Goal: Transaction & Acquisition: Purchase product/service

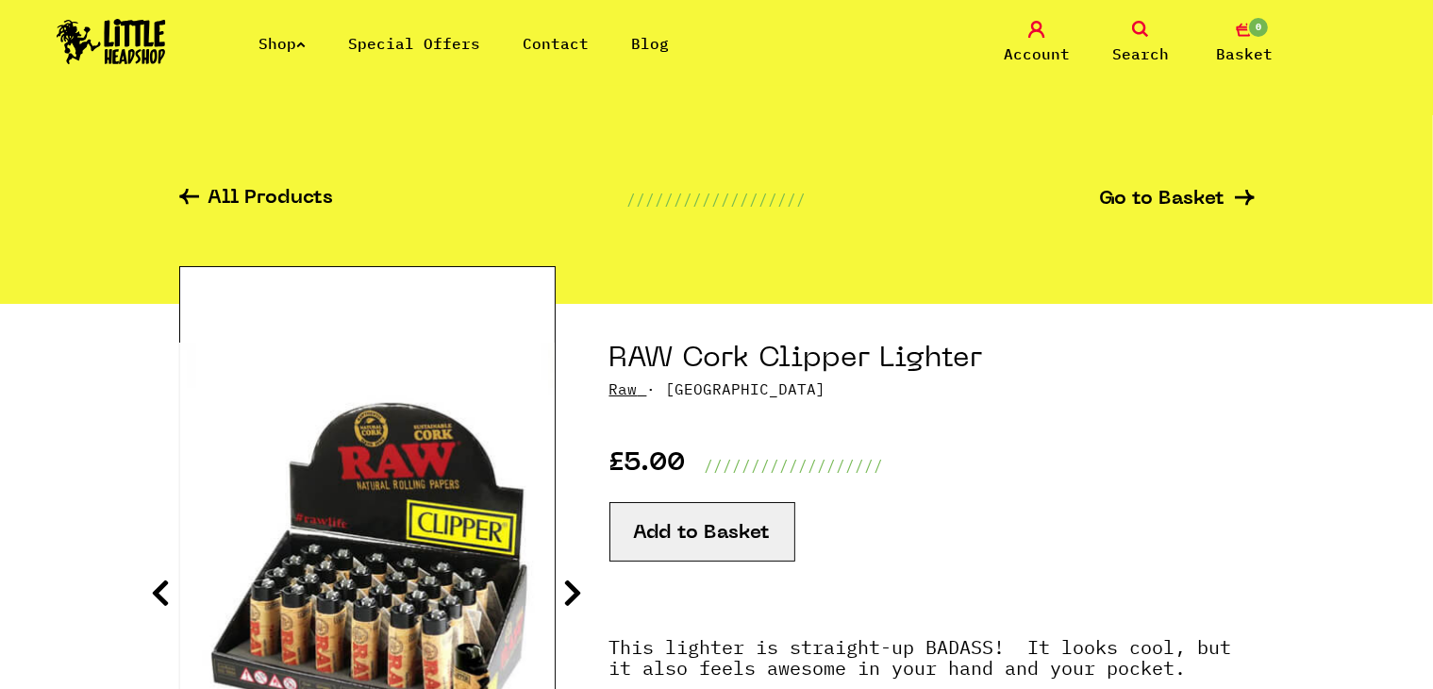
click at [1146, 37] on icon at bounding box center [1140, 29] width 17 height 17
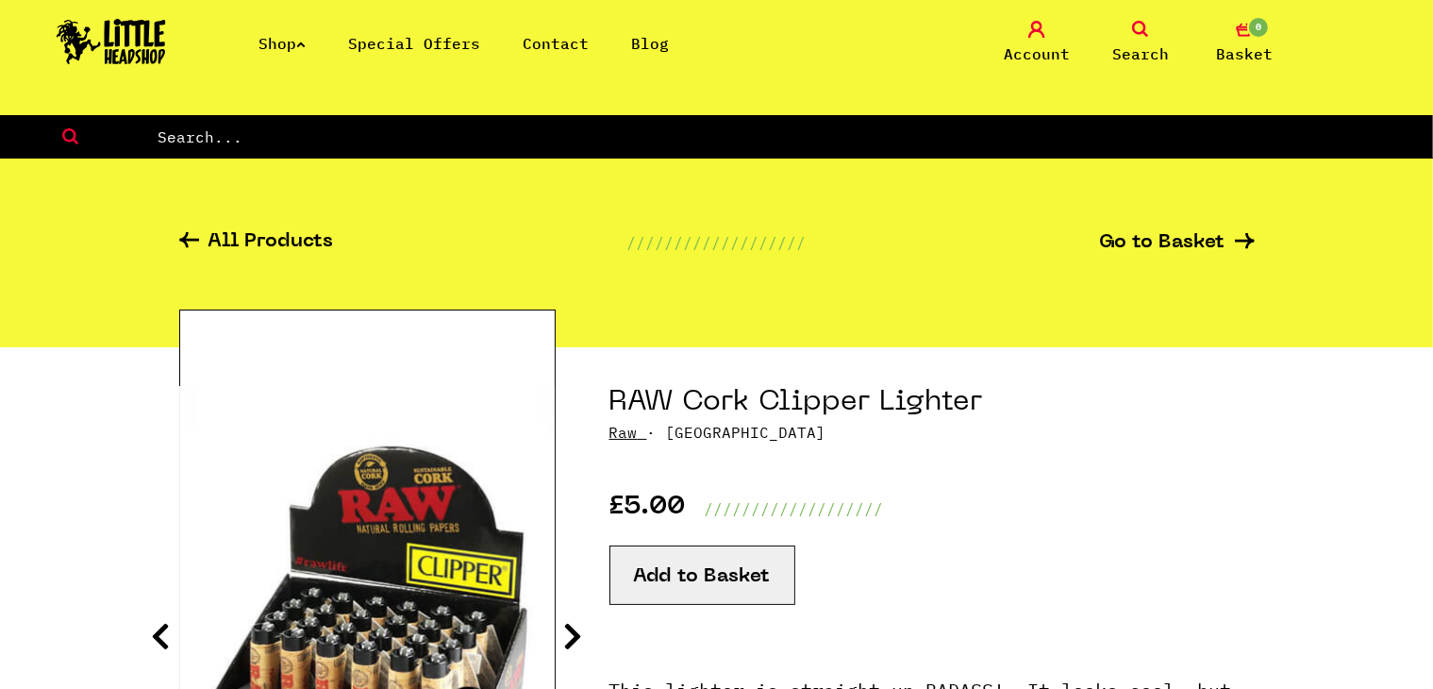
click at [503, 141] on input "text" at bounding box center [794, 137] width 1277 height 25
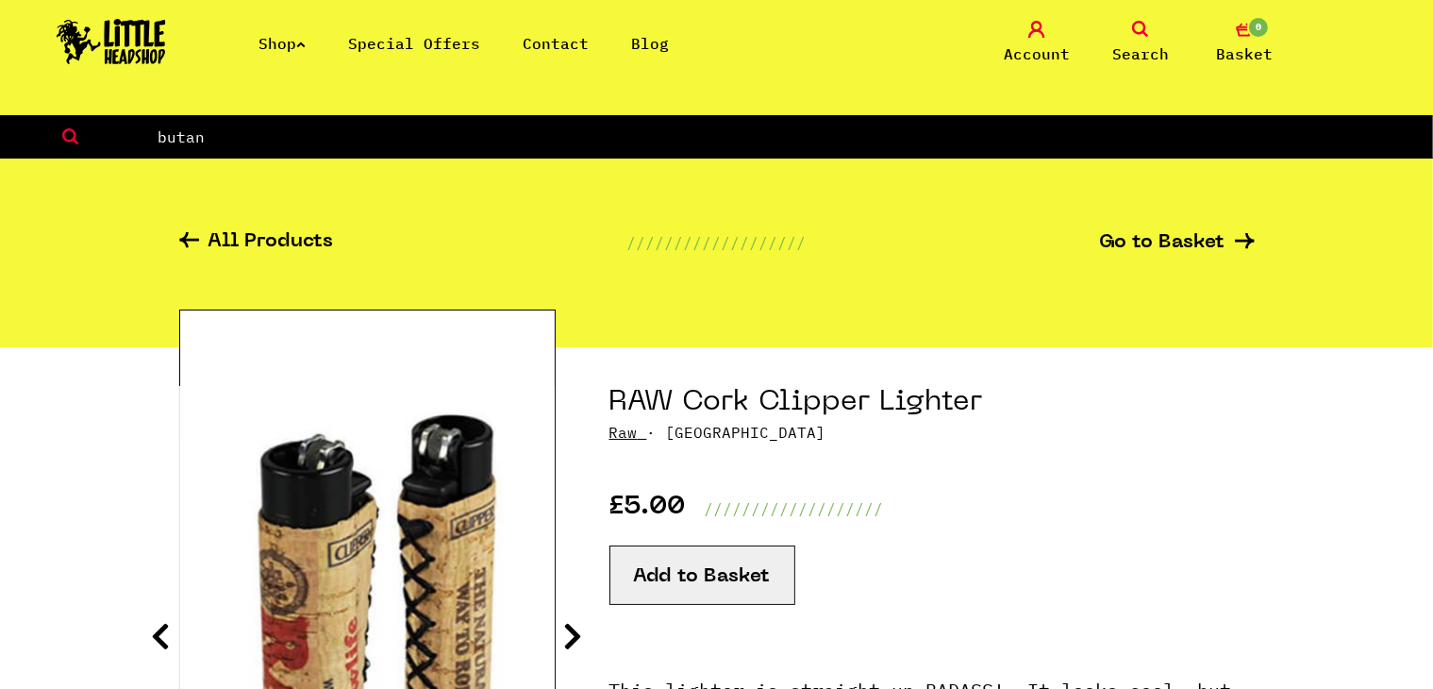
type input "butan"
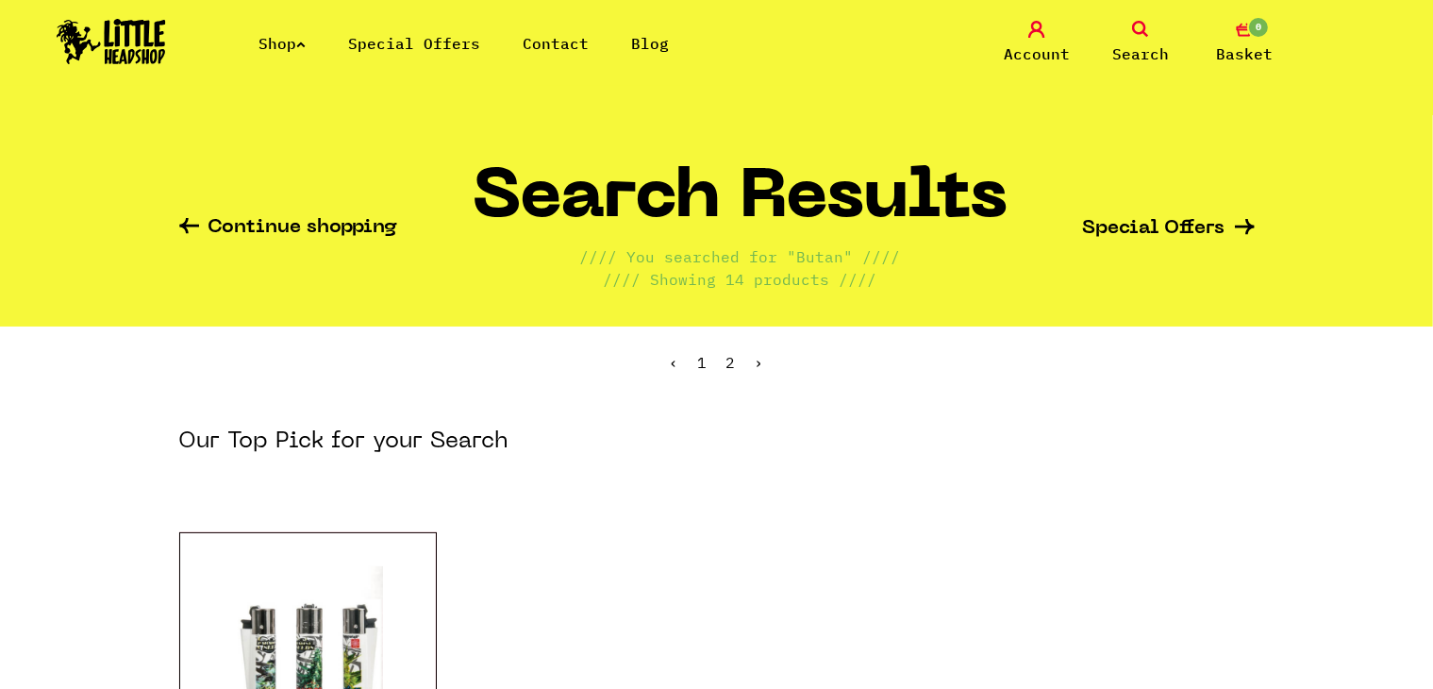
click at [736, 362] on ul "‹ 1 2 ›" at bounding box center [716, 376] width 1075 height 81
click at [722, 356] on ul "‹ 1 2 ›" at bounding box center [716, 376] width 1075 height 81
click at [732, 360] on link "2" at bounding box center [730, 362] width 9 height 19
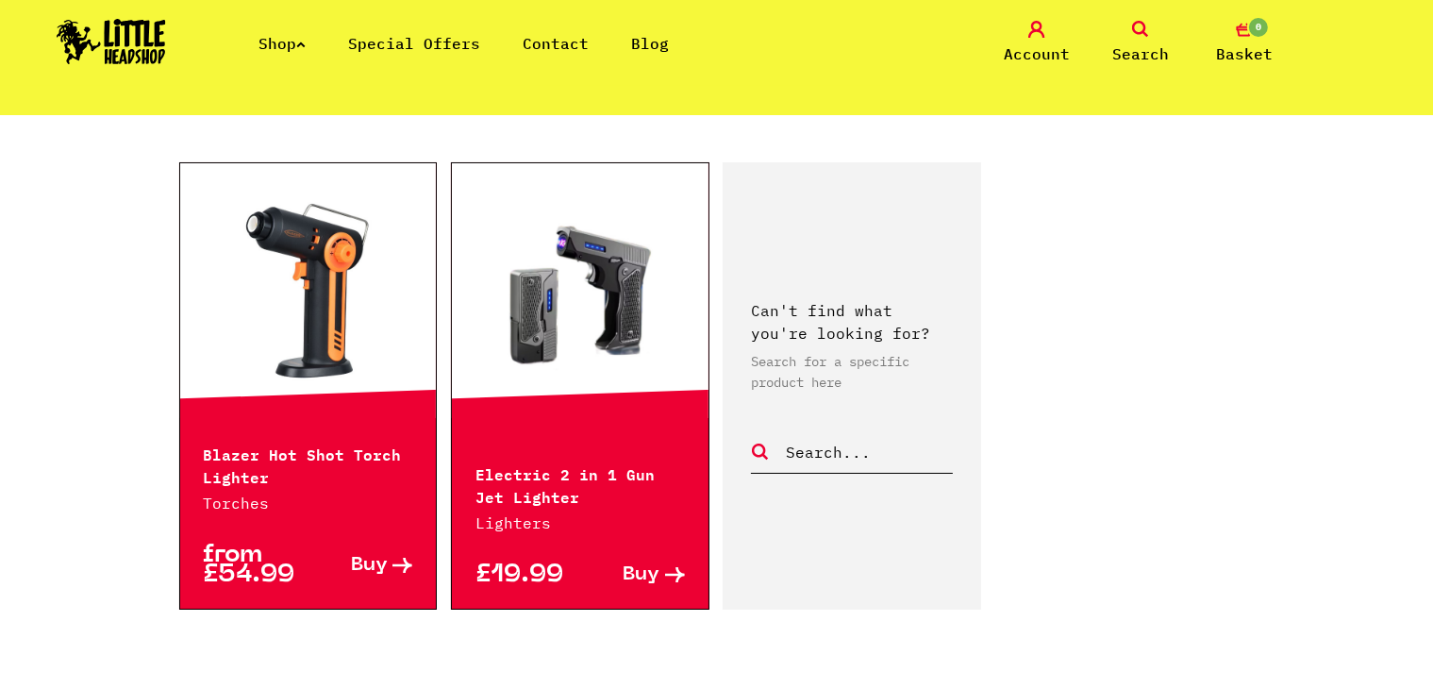
scroll to position [369, 0]
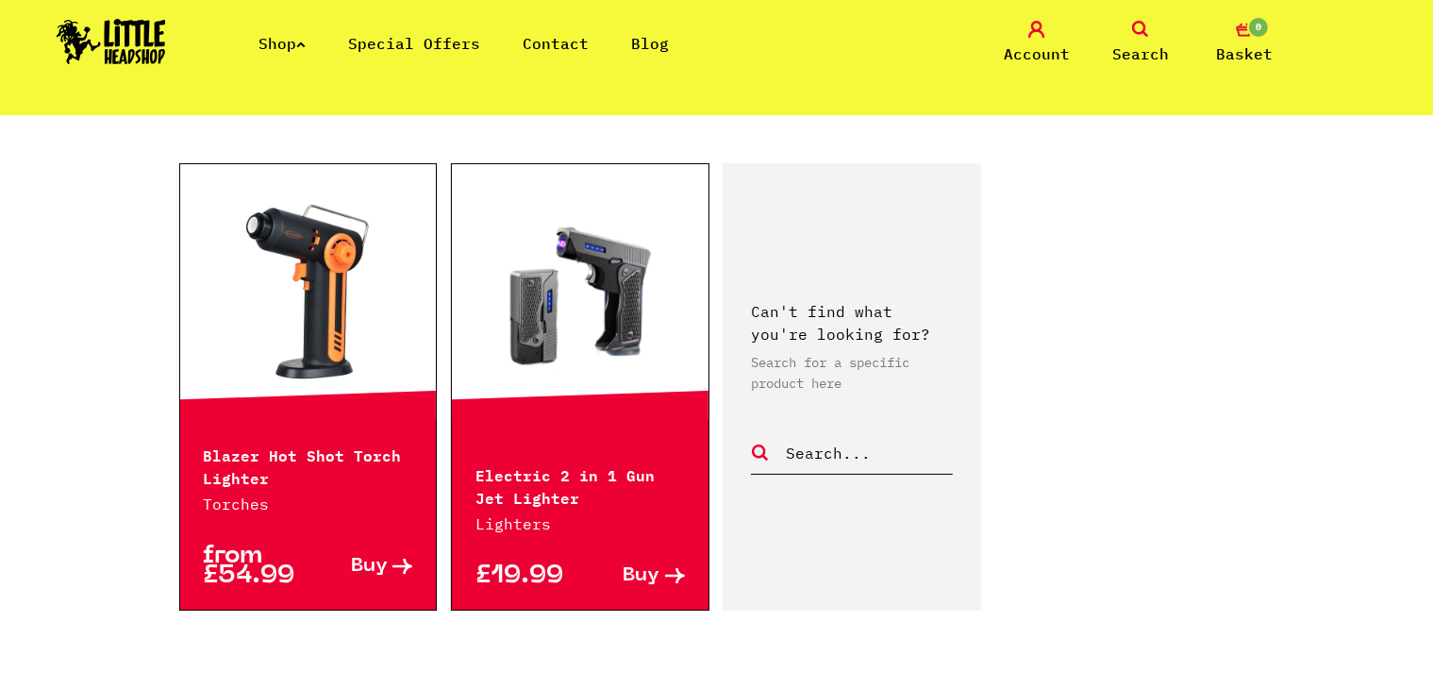
click at [1142, 18] on div "Shop Special Offers Contact Blog Account Search 0 Basket" at bounding box center [716, 43] width 1433 height 86
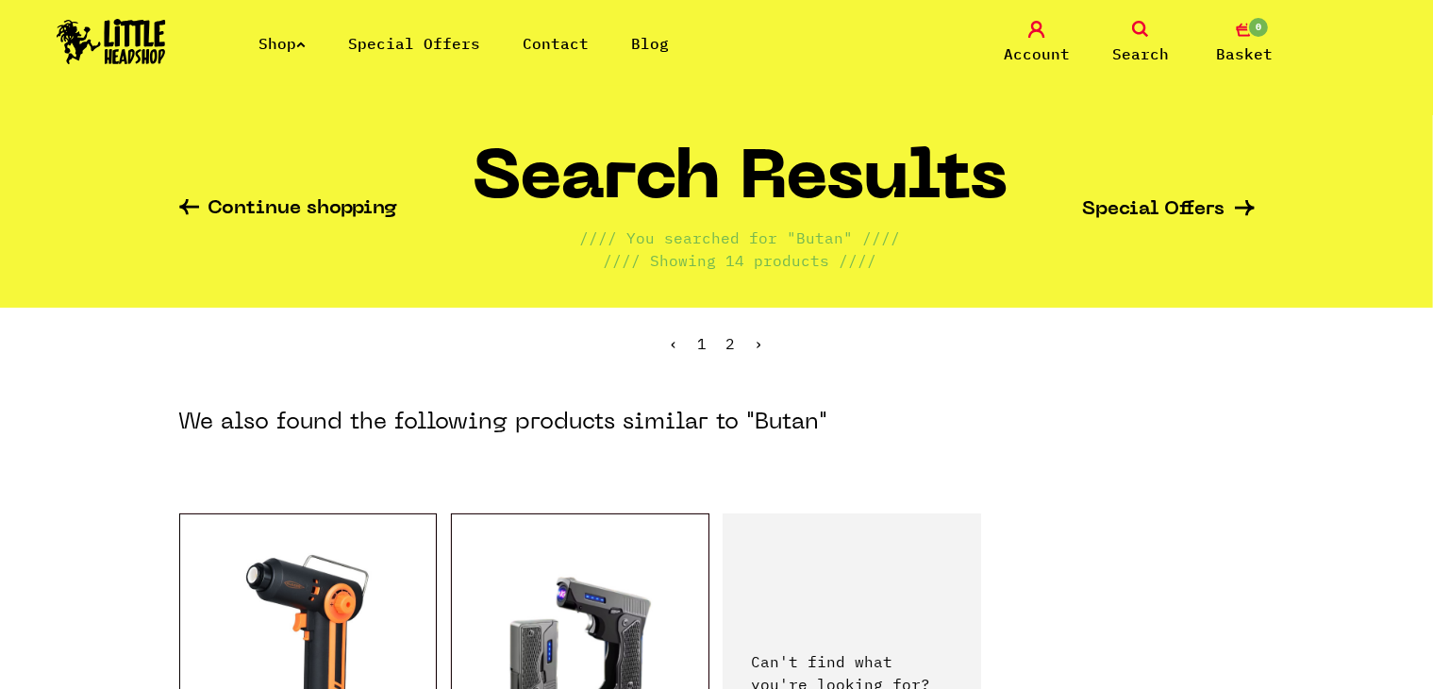
scroll to position [0, 0]
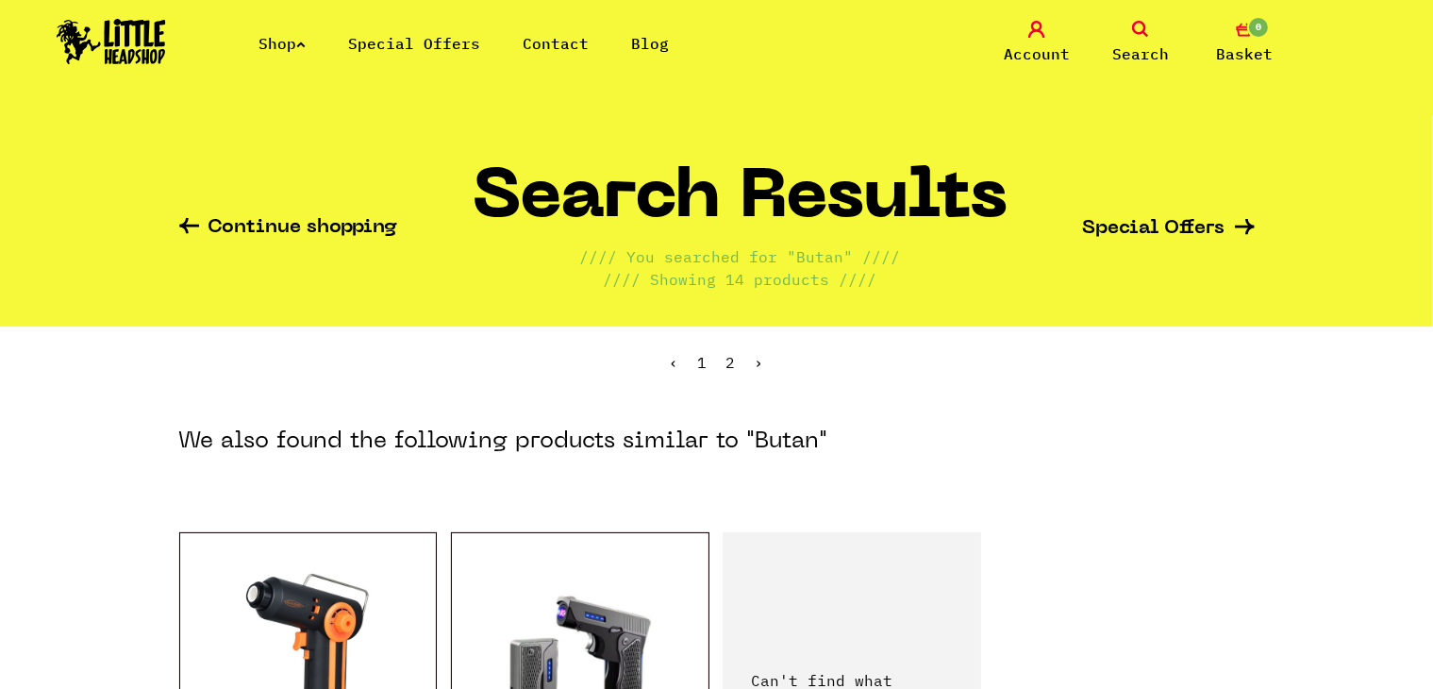
click at [1143, 47] on span "Search" at bounding box center [1140, 53] width 57 height 23
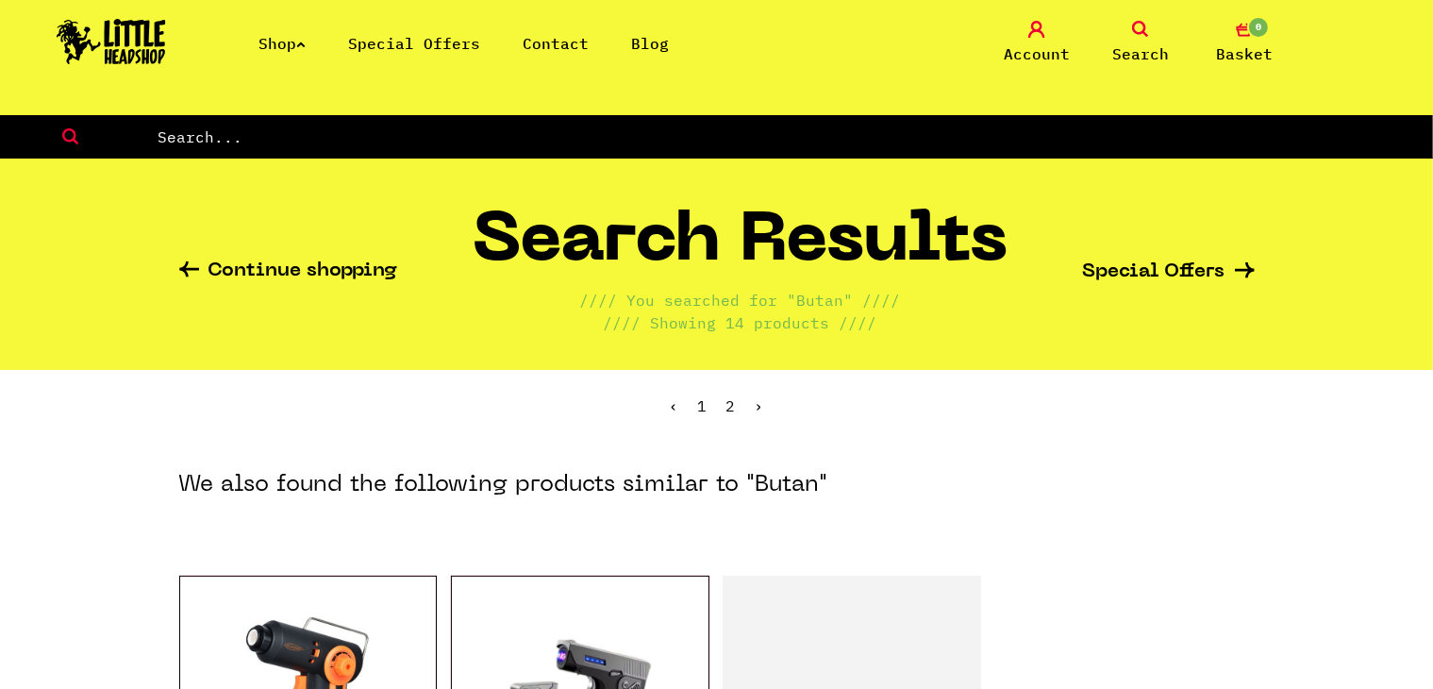
click at [432, 127] on input "text" at bounding box center [794, 137] width 1277 height 25
type input "gas"
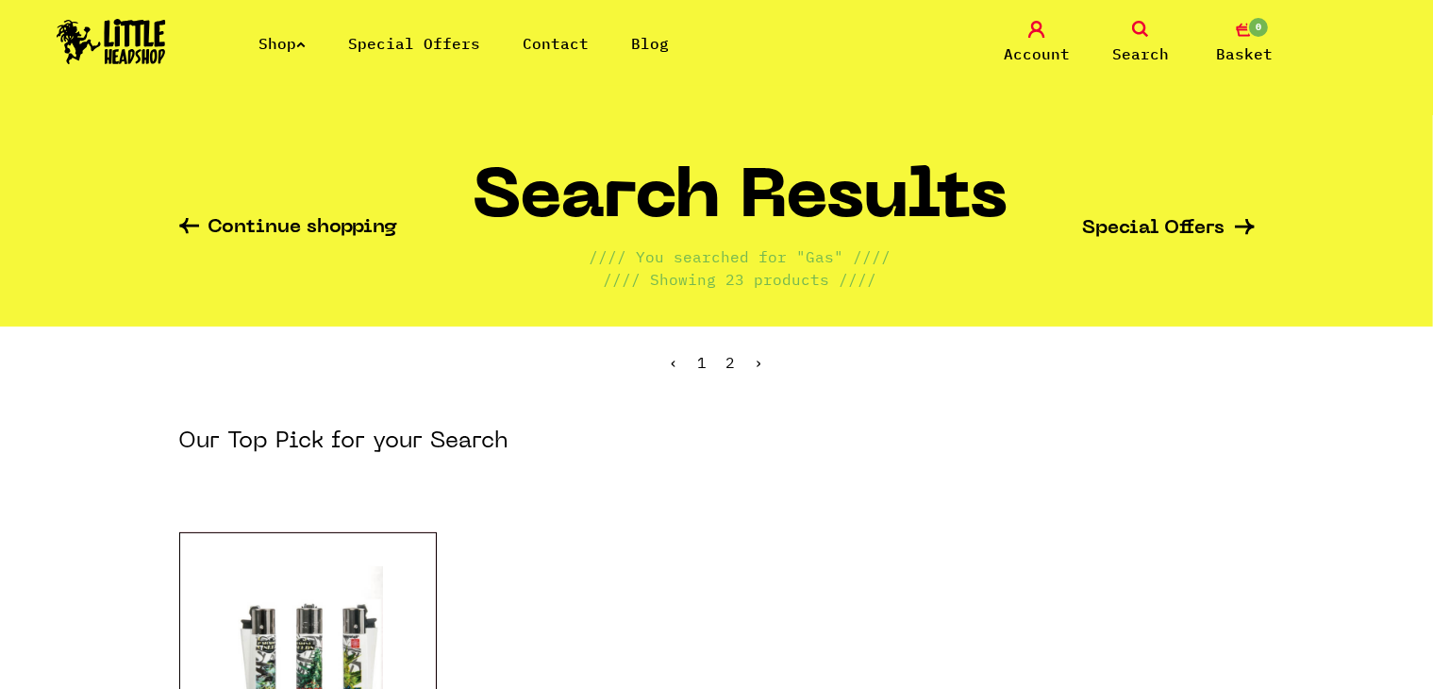
click at [299, 46] on link "Shop" at bounding box center [281, 43] width 47 height 19
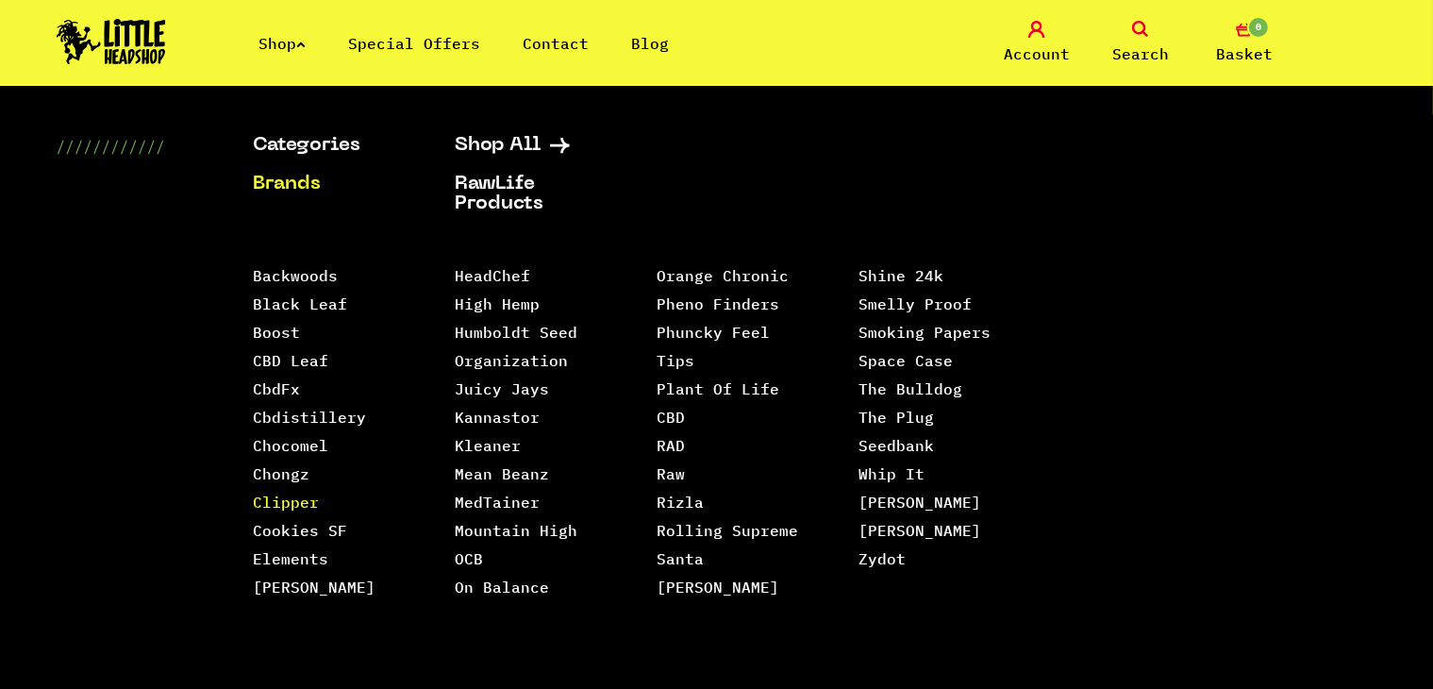
click at [284, 501] on link "Clipper" at bounding box center [286, 501] width 66 height 19
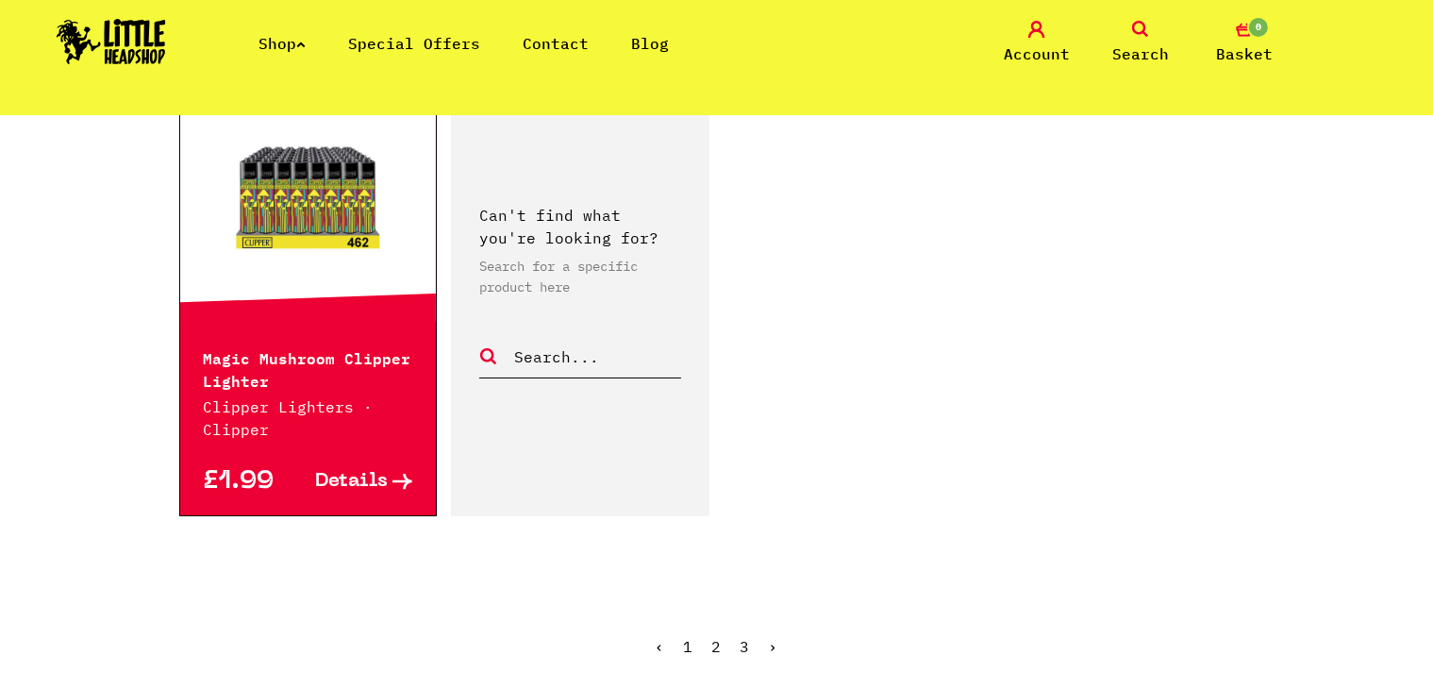
scroll to position [2976, 0]
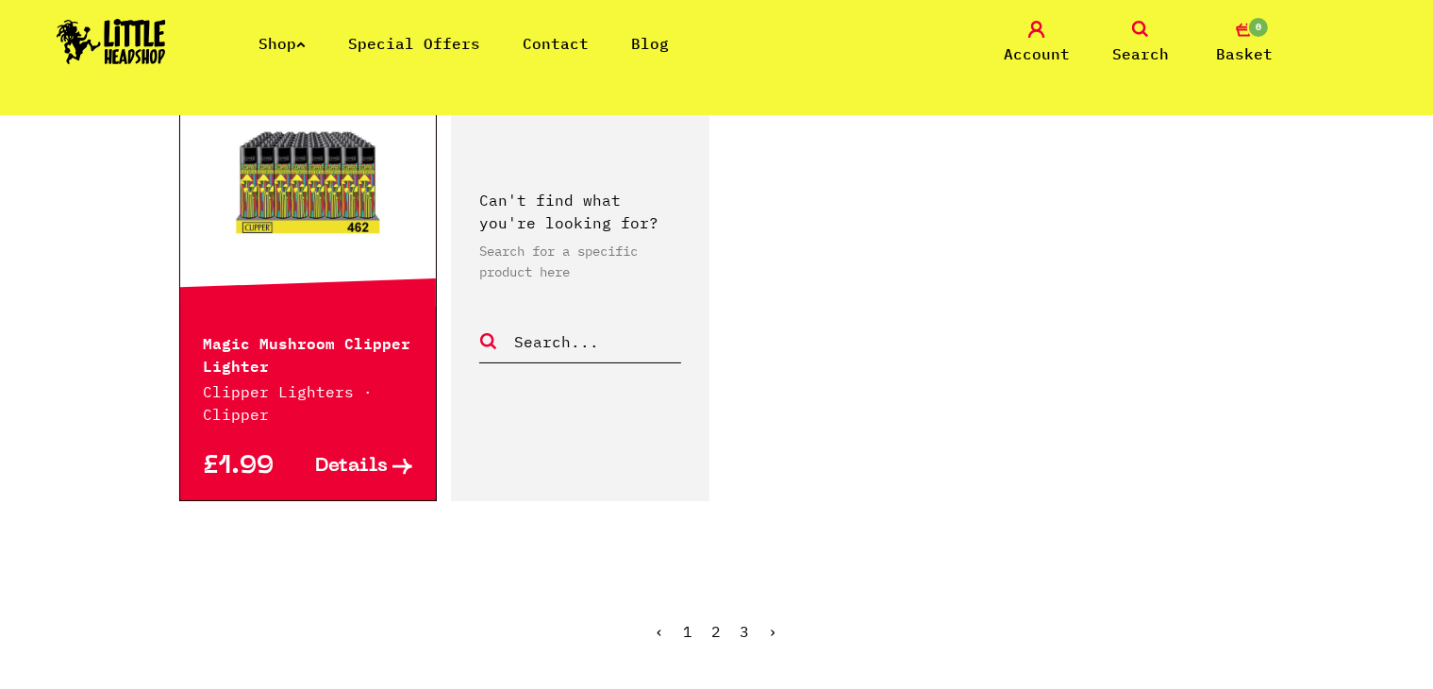
click at [715, 622] on link "2" at bounding box center [716, 631] width 9 height 19
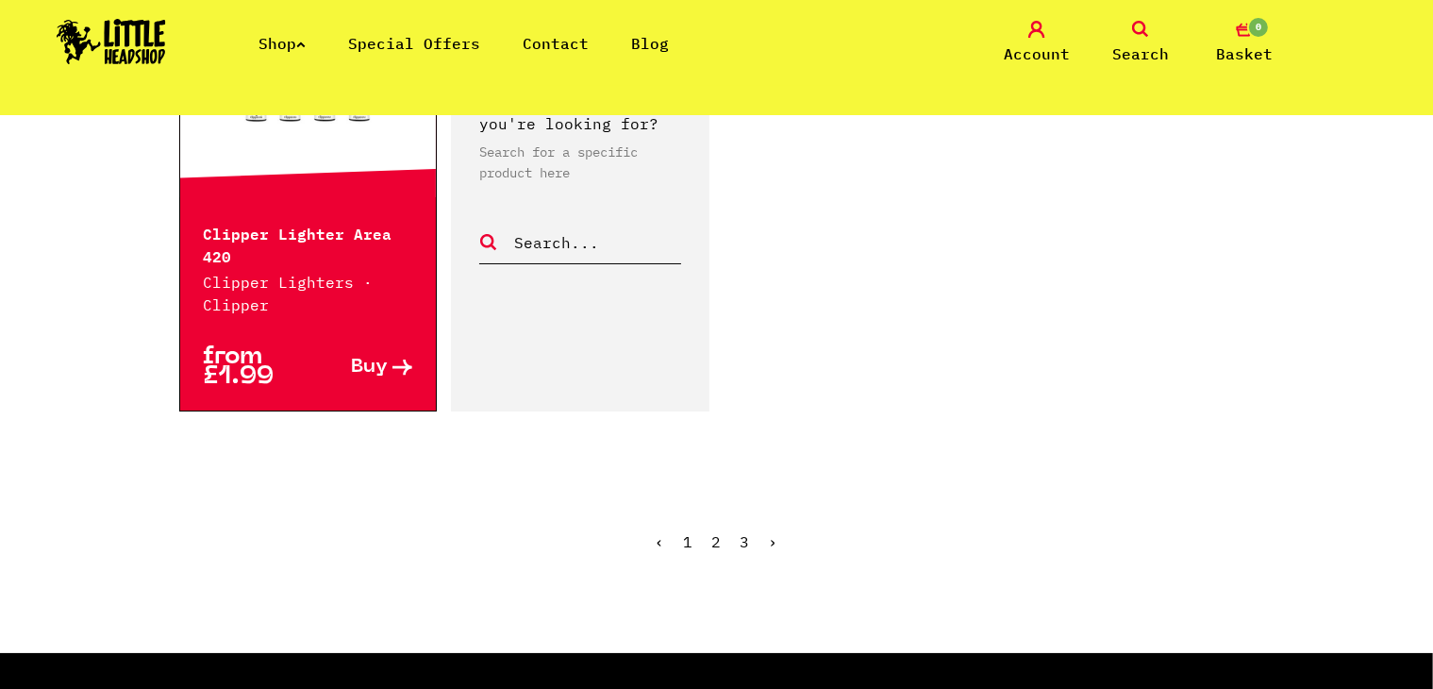
scroll to position [3107, 0]
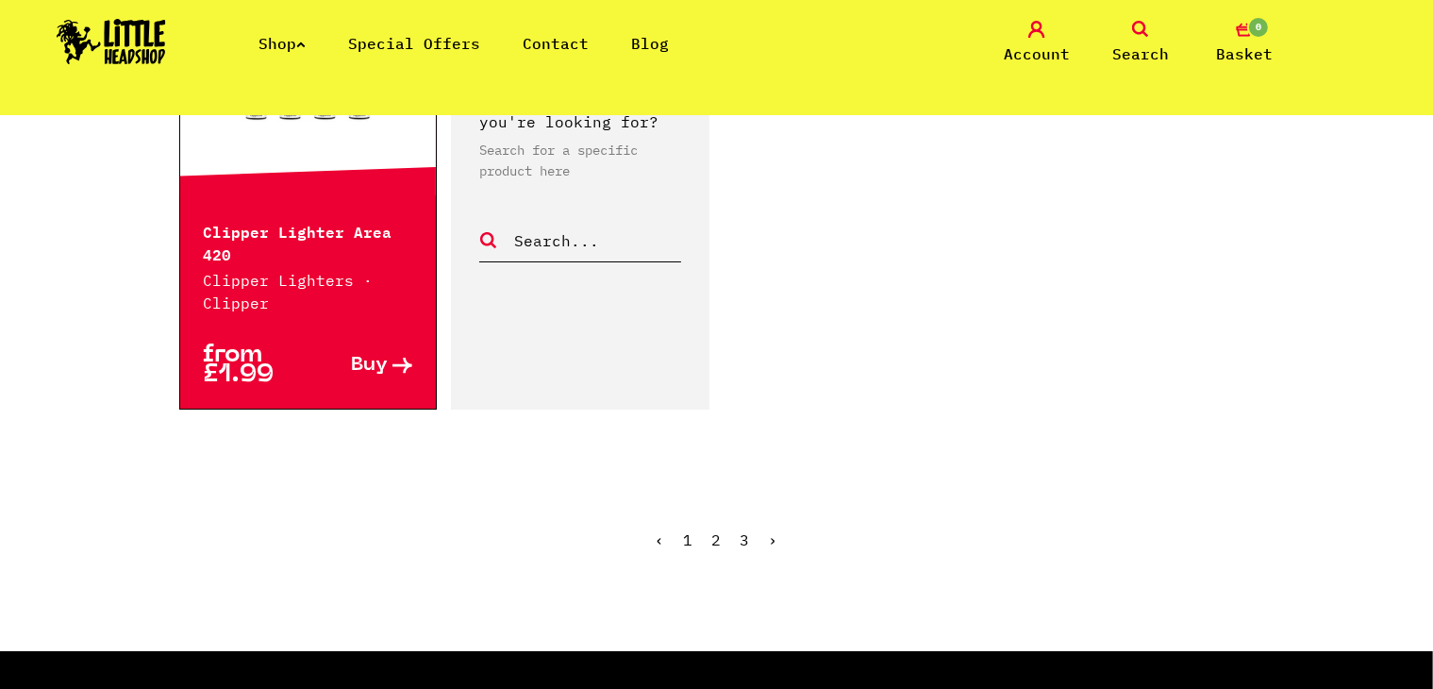
click at [743, 538] on link "3" at bounding box center [745, 539] width 9 height 19
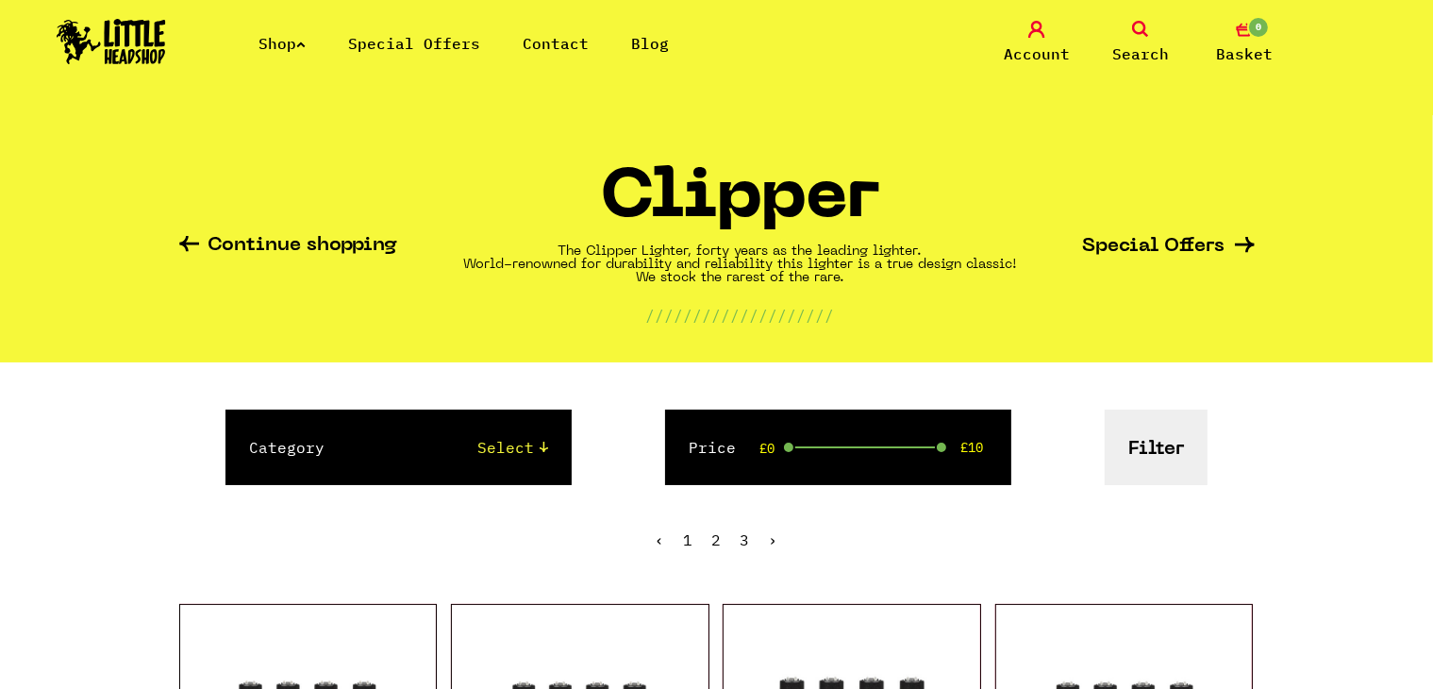
click at [233, 245] on link "Continue shopping" at bounding box center [288, 247] width 219 height 22
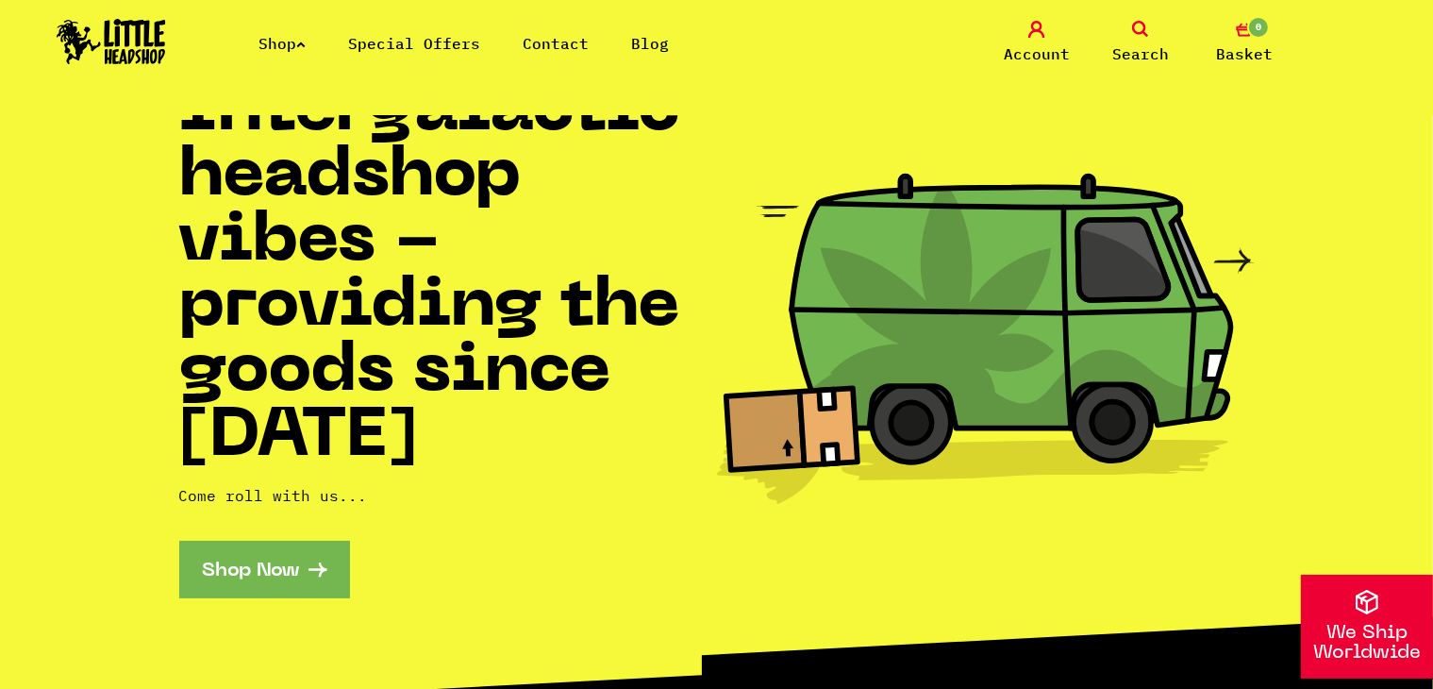
scroll to position [53, 0]
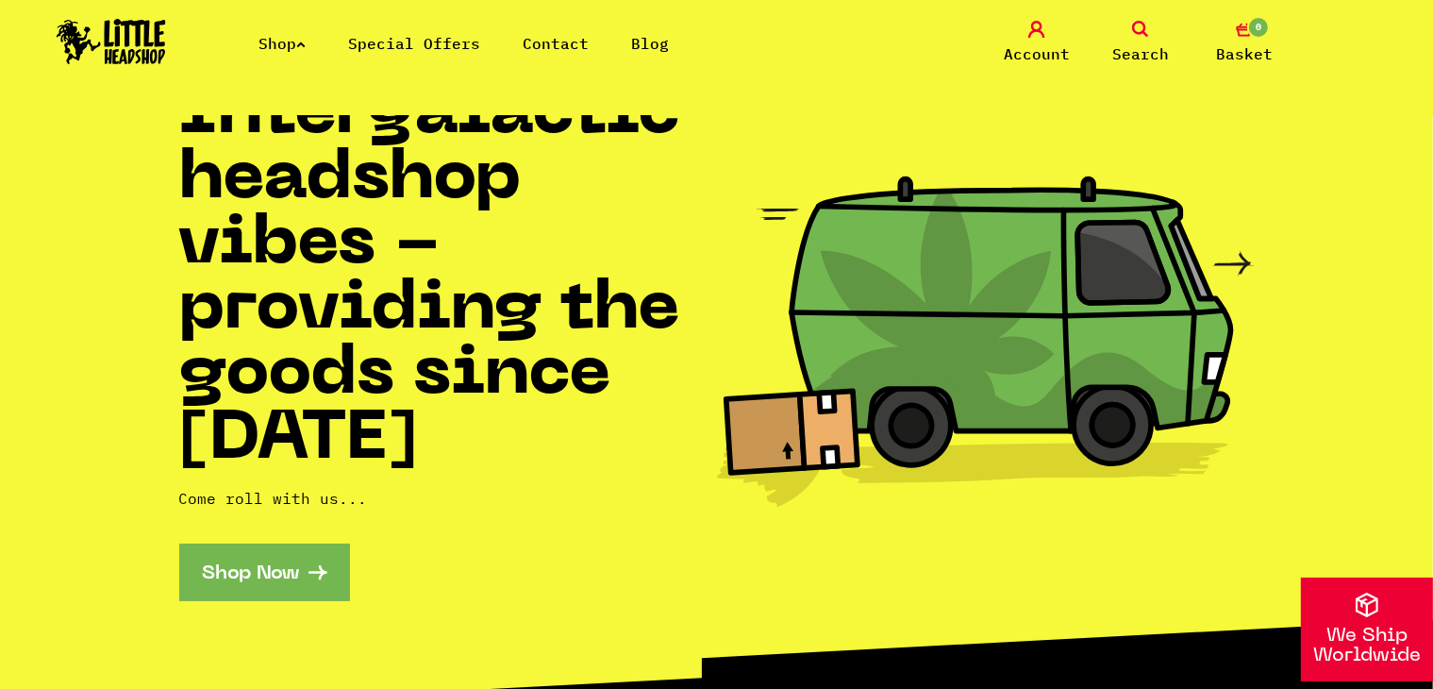
click at [266, 560] on link "Shop Now" at bounding box center [264, 572] width 171 height 58
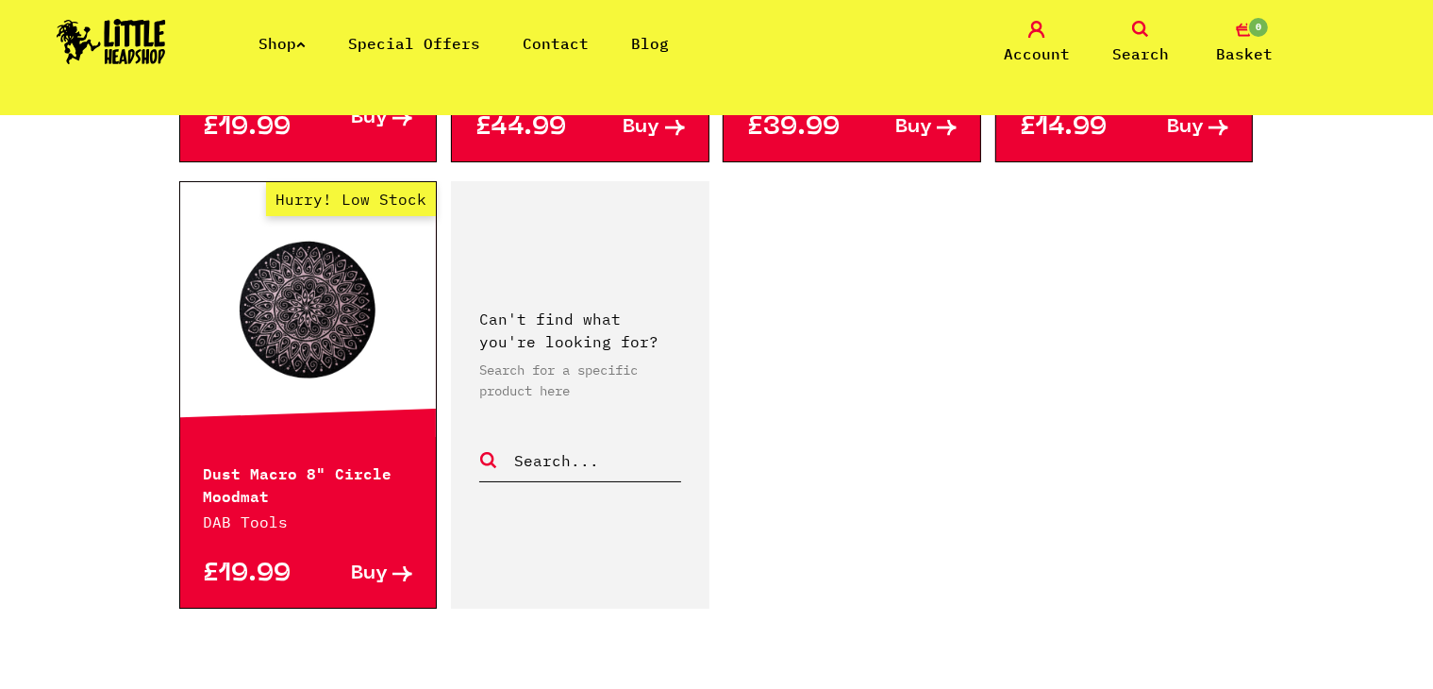
scroll to position [2926, 0]
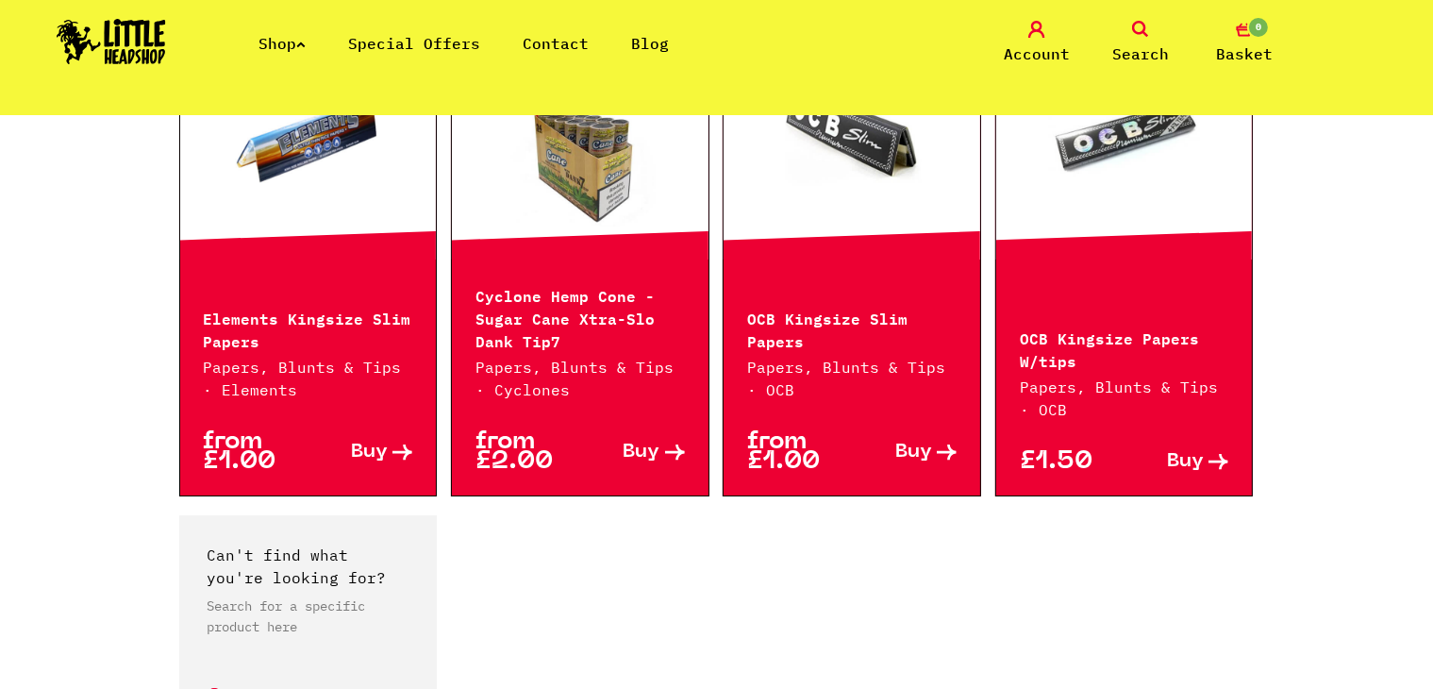
scroll to position [1826, 0]
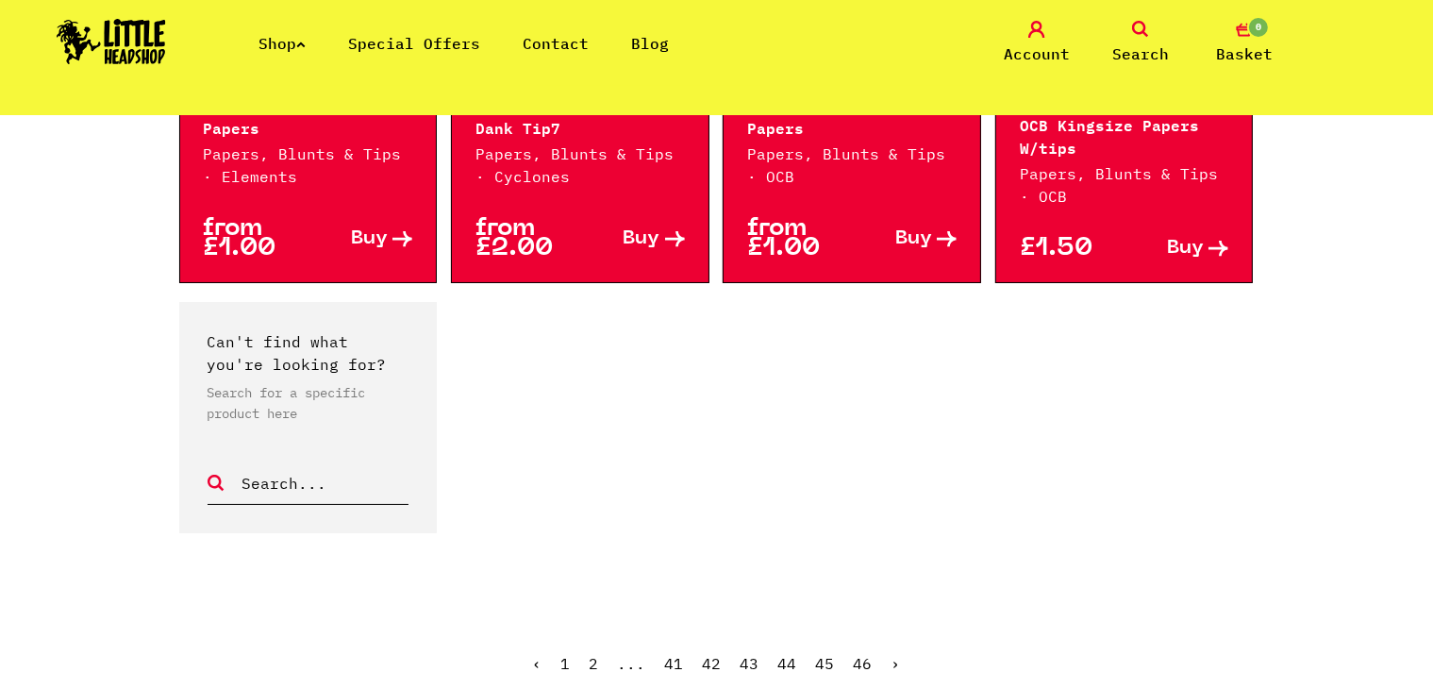
click at [825, 667] on link "45" at bounding box center [825, 663] width 19 height 19
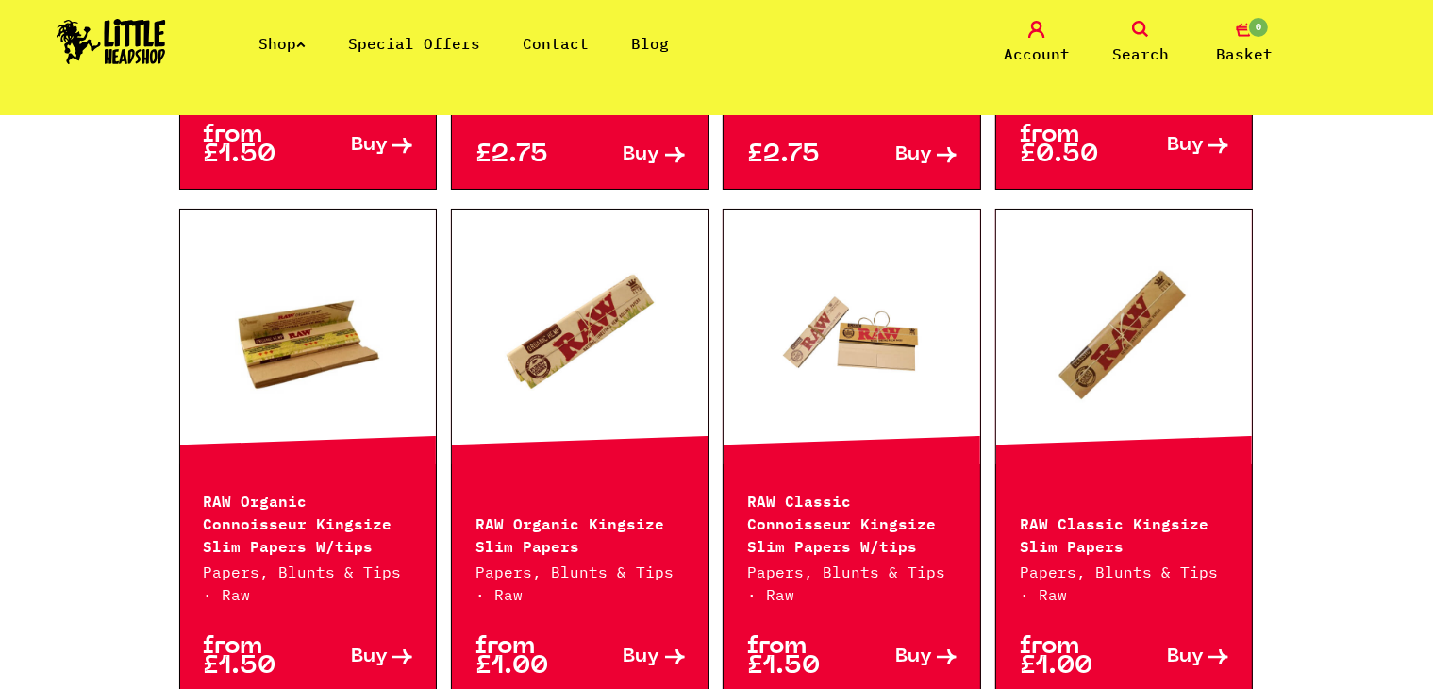
scroll to position [2398, 0]
